Goal: Check status

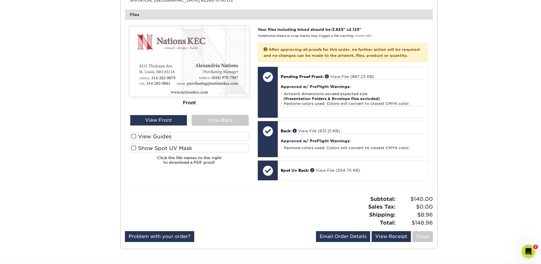
scroll to position [314, 0]
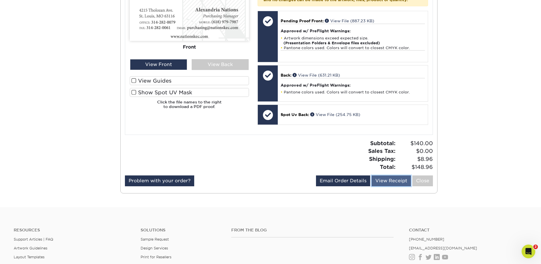
click at [384, 186] on link "View Receipt" at bounding box center [391, 180] width 39 height 11
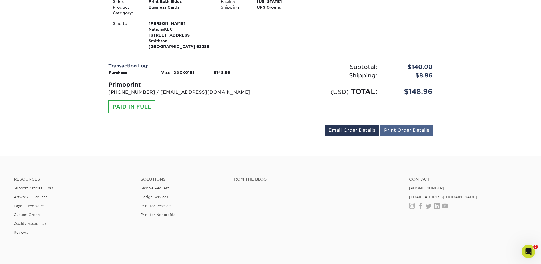
scroll to position [114, 0]
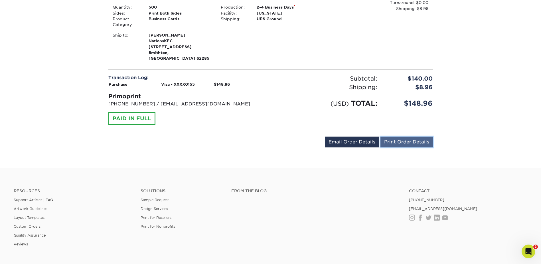
click at [392, 136] on link "Print Order Details" at bounding box center [406, 141] width 52 height 11
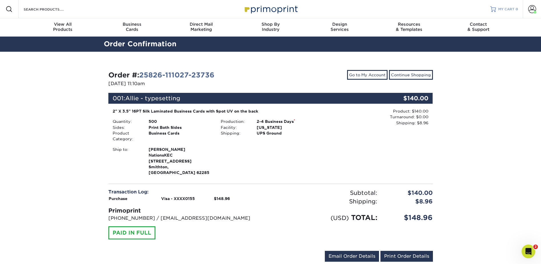
click at [505, 11] on span "MY CART" at bounding box center [506, 9] width 16 height 5
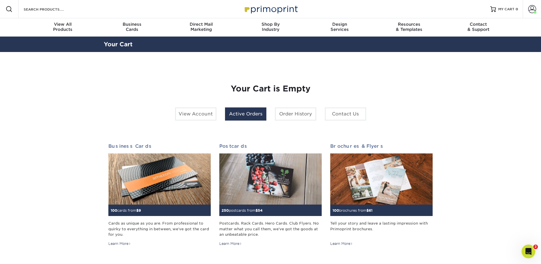
click at [244, 115] on link "Active Orders" at bounding box center [245, 113] width 41 height 13
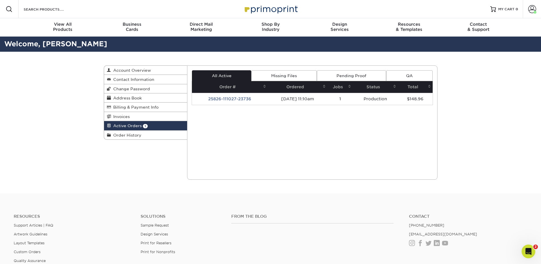
click at [294, 79] on link "Missing Files" at bounding box center [283, 75] width 65 height 11
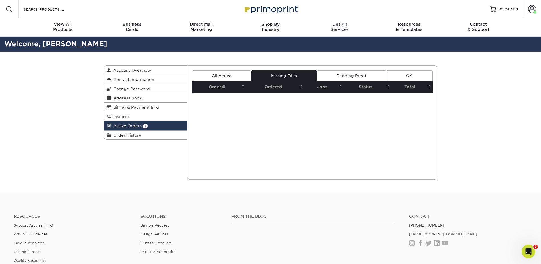
click at [343, 77] on link "Pending Proof" at bounding box center [351, 75] width 69 height 11
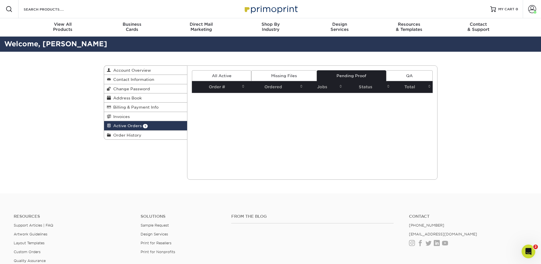
click at [398, 76] on link "QA" at bounding box center [409, 75] width 46 height 11
click at [228, 77] on link "All Active" at bounding box center [221, 75] width 59 height 11
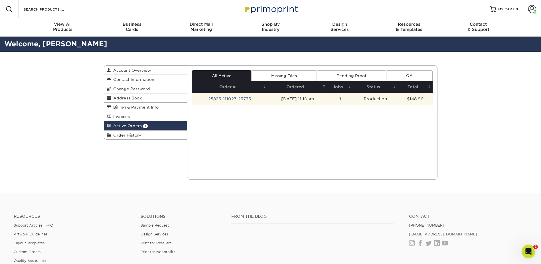
click at [239, 99] on td "25826-111027-23736" at bounding box center [230, 99] width 76 height 12
